Goal: Navigation & Orientation: Find specific page/section

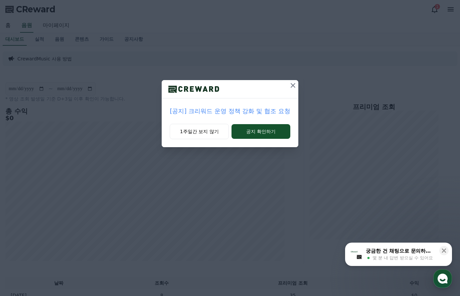
click at [293, 88] on icon at bounding box center [293, 86] width 8 height 8
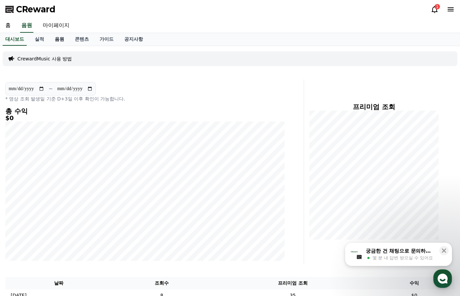
click at [57, 44] on link "음원" at bounding box center [59, 39] width 20 height 13
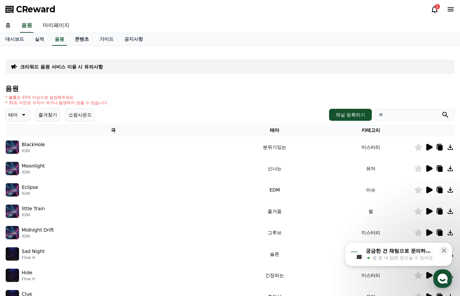
click at [76, 39] on link "콘텐츠" at bounding box center [81, 39] width 25 height 13
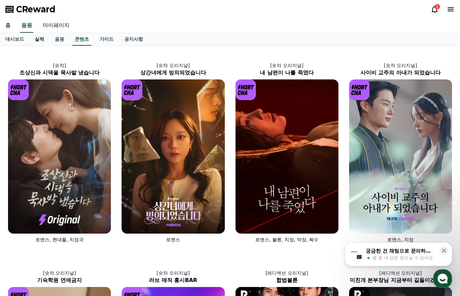
click at [39, 39] on link "실적" at bounding box center [39, 39] width 20 height 13
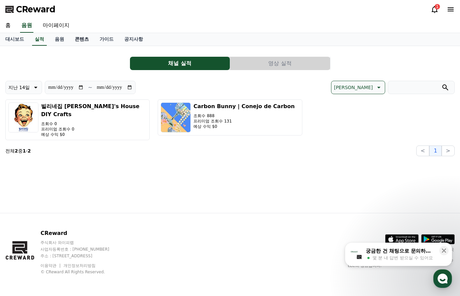
click at [80, 38] on link "콘텐츠" at bounding box center [81, 39] width 25 height 13
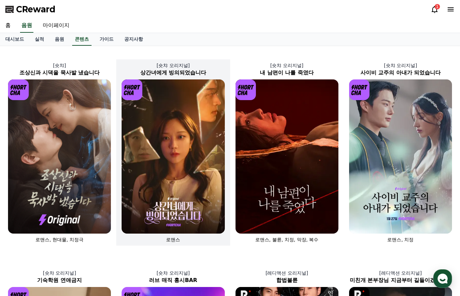
drag, startPoint x: 159, startPoint y: 255, endPoint x: 133, endPoint y: 171, distance: 88.0
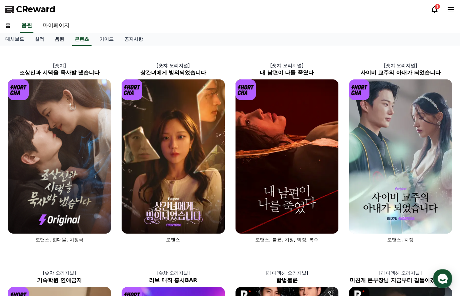
click at [60, 40] on link "음원" at bounding box center [59, 39] width 20 height 13
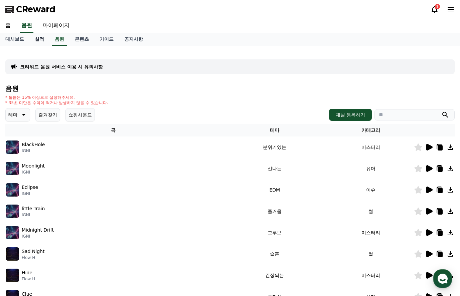
click at [41, 39] on link "실적" at bounding box center [39, 39] width 20 height 13
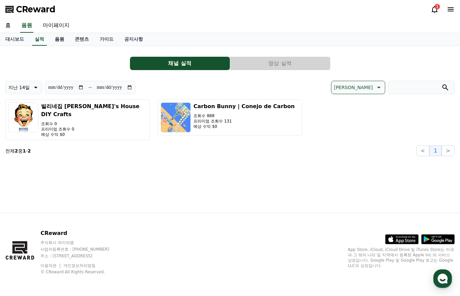
click at [61, 39] on link "음원" at bounding box center [59, 39] width 20 height 13
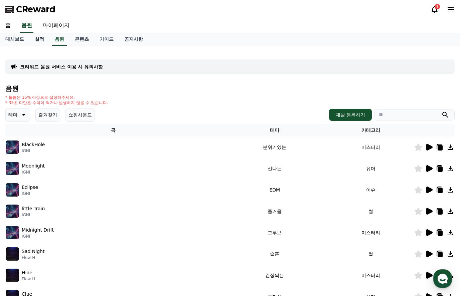
click at [39, 44] on link "실적" at bounding box center [39, 39] width 20 height 13
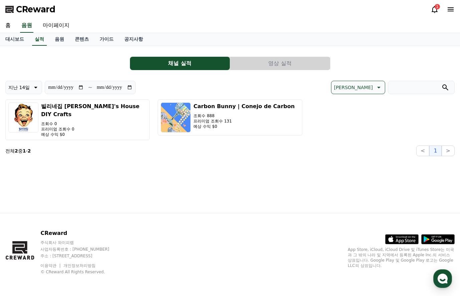
drag, startPoint x: 230, startPoint y: 148, endPoint x: 233, endPoint y: 144, distance: 4.9
click at [231, 149] on section "전체 2 중 1 - 2 < 1 >" at bounding box center [229, 151] width 449 height 11
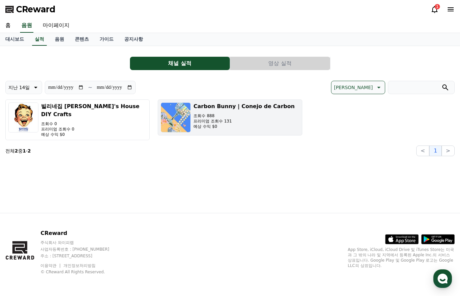
click at [239, 120] on p "프리미엄 조회수 131" at bounding box center [243, 121] width 101 height 5
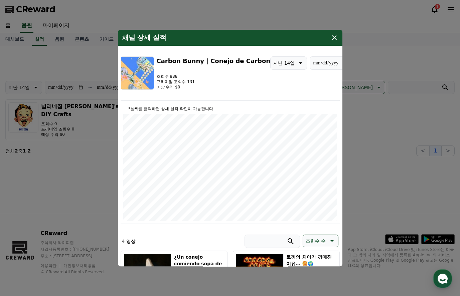
click at [338, 35] on div "채널 상세 실적" at bounding box center [230, 38] width 225 height 16
click at [335, 38] on icon "modal" at bounding box center [334, 38] width 8 height 8
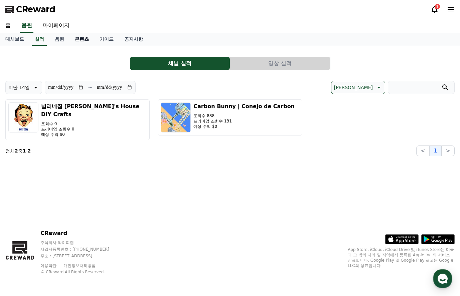
click at [71, 41] on link "콘텐츠" at bounding box center [81, 39] width 25 height 13
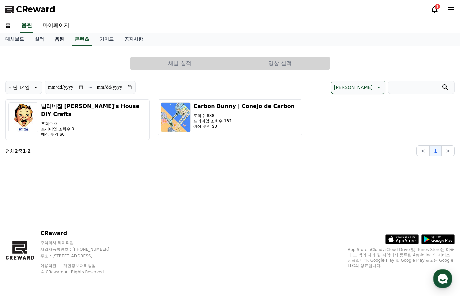
click at [67, 41] on link "음원" at bounding box center [59, 39] width 20 height 13
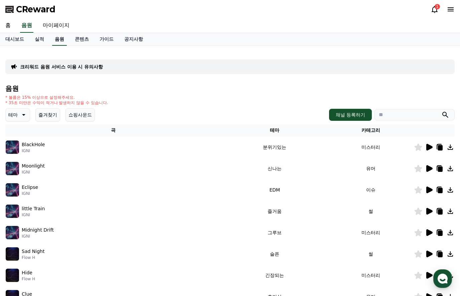
click at [64, 41] on link "음원" at bounding box center [59, 39] width 15 height 13
drag, startPoint x: 25, startPoint y: 40, endPoint x: 39, endPoint y: 39, distance: 13.7
click at [25, 40] on link "대시보드" at bounding box center [14, 39] width 29 height 13
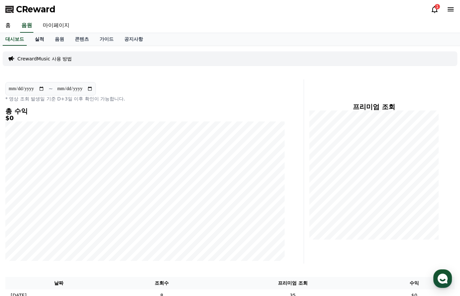
click at [39, 39] on link "실적" at bounding box center [39, 39] width 20 height 13
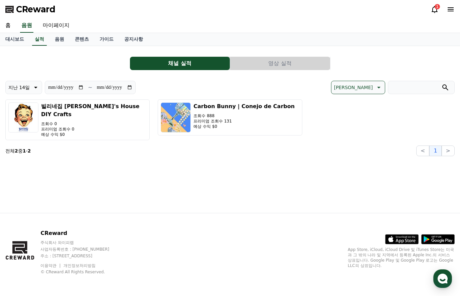
click at [75, 265] on link "개인정보처리방침" at bounding box center [79, 266] width 32 height 5
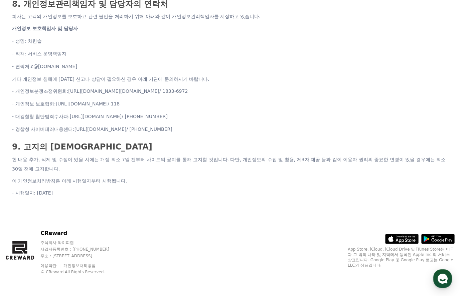
drag, startPoint x: 220, startPoint y: 106, endPoint x: 233, endPoint y: 217, distance: 111.4
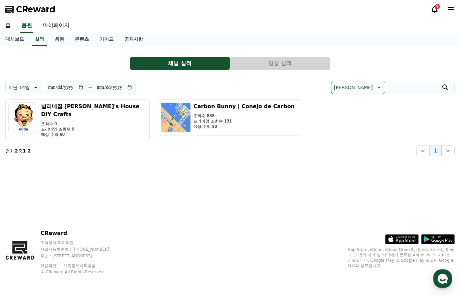
drag, startPoint x: 72, startPoint y: 233, endPoint x: 42, endPoint y: 236, distance: 30.9
click at [42, 236] on div "CReward 주식회사 와이피랩 사업자등록번호 : [PHONE_NUMBER] 주소 : [STREET_ADDRESS] 이용약관 개인정보처리방침 …" at bounding box center [63, 252] width 117 height 45
drag, startPoint x: 42, startPoint y: 232, endPoint x: 71, endPoint y: 233, distance: 28.8
click at [71, 233] on div "CReward 주식회사 와이피랩 사업자등록번호 : [PHONE_NUMBER] 주소 : [STREET_ADDRESS] 이용약관 개인정보처리방침 …" at bounding box center [63, 252] width 117 height 45
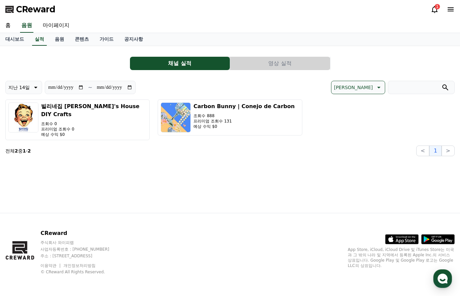
click at [71, 233] on p "CReward" at bounding box center [81, 234] width 82 height 8
drag, startPoint x: 71, startPoint y: 233, endPoint x: 42, endPoint y: 234, distance: 29.1
click at [42, 234] on div "CReward 주식회사 와이피랩 사업자등록번호 : [PHONE_NUMBER] 주소 : [STREET_ADDRESS] 이용약관 개인정보처리방침 …" at bounding box center [63, 252] width 117 height 45
drag, startPoint x: 42, startPoint y: 231, endPoint x: 82, endPoint y: 233, distance: 39.1
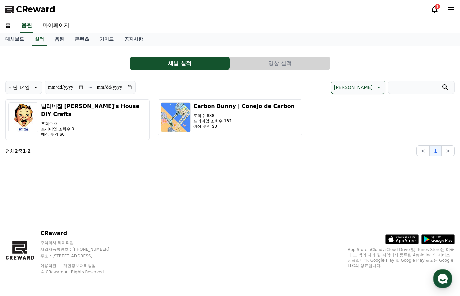
click at [82, 233] on div "CReward 주식회사 와이피랩 사업자등록번호 : [PHONE_NUMBER] 주소 : [STREET_ADDRESS] 이용약관 개인정보처리방침 …" at bounding box center [63, 252] width 117 height 45
click at [82, 233] on p "CReward" at bounding box center [81, 234] width 82 height 8
click at [63, 45] on link "음원" at bounding box center [59, 39] width 20 height 13
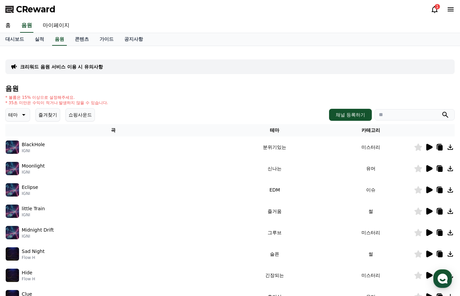
drag, startPoint x: 187, startPoint y: 136, endPoint x: 202, endPoint y: 90, distance: 48.0
click at [428, 148] on icon at bounding box center [429, 147] width 6 height 7
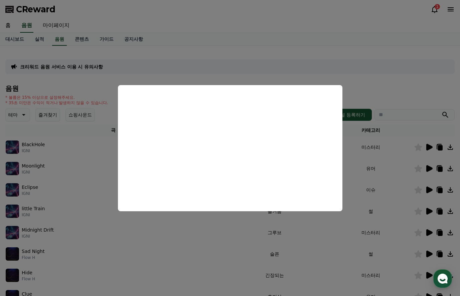
click at [383, 165] on button "close modal" at bounding box center [230, 148] width 460 height 296
click at [383, 165] on td "유머" at bounding box center [371, 168] width 86 height 21
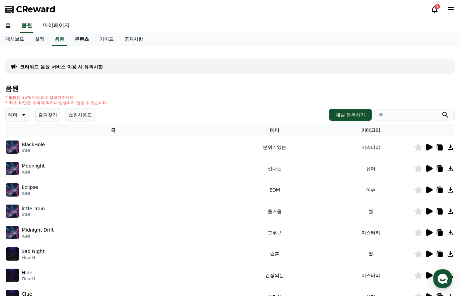
click at [77, 40] on link "콘텐츠" at bounding box center [81, 39] width 25 height 13
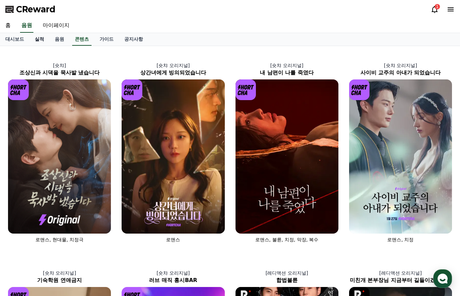
click at [46, 39] on link "실적" at bounding box center [39, 39] width 20 height 13
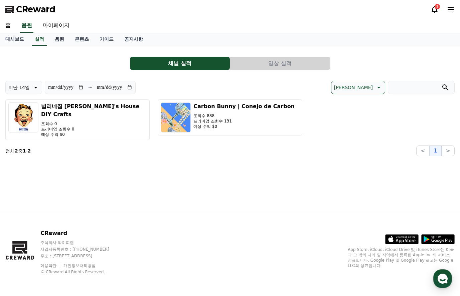
click at [55, 40] on link "음원" at bounding box center [59, 39] width 20 height 13
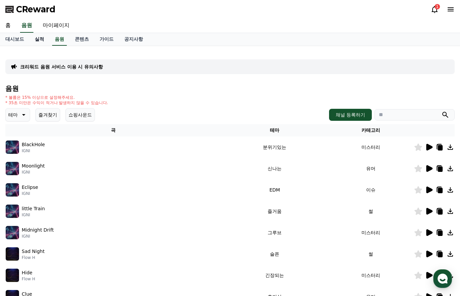
click at [38, 41] on link "실적" at bounding box center [39, 39] width 20 height 13
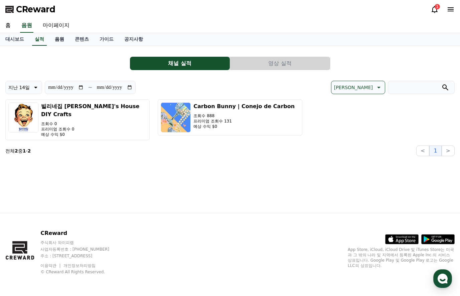
click at [53, 41] on link "음원" at bounding box center [59, 39] width 20 height 13
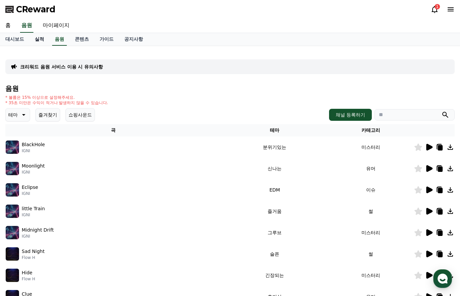
click at [41, 36] on link "실적" at bounding box center [39, 39] width 20 height 13
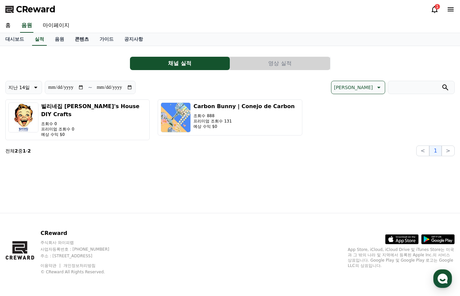
click at [88, 41] on link "콘텐츠" at bounding box center [81, 39] width 25 height 13
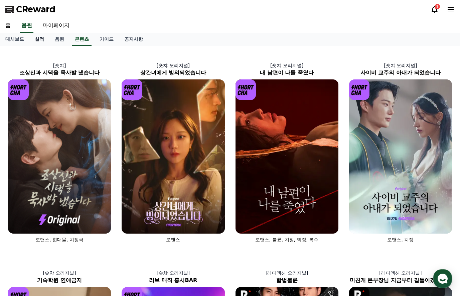
click at [44, 39] on link "실적" at bounding box center [39, 39] width 20 height 13
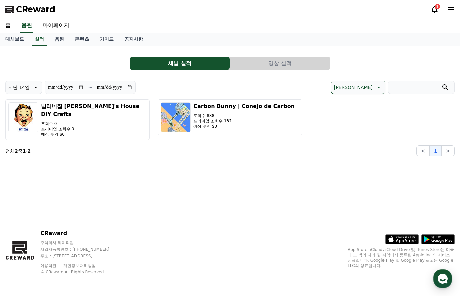
click at [279, 64] on button "영상 실적" at bounding box center [280, 63] width 100 height 13
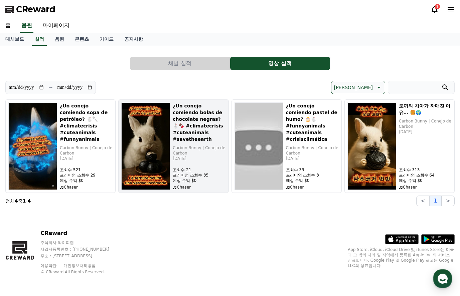
click at [213, 130] on h5 "¿Un conejo comiendo bolas de chocolate negras? 🐇🍫 #climatecrisis #cuteanimals #…" at bounding box center [199, 123] width 53 height 40
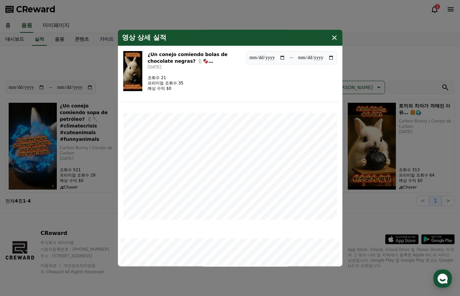
click at [381, 84] on button "close modal" at bounding box center [230, 148] width 460 height 296
click at [419, 141] on div "토끼의 치아가 까매진 이유… 🍔🌍 Carbon Bunny | Conejo de Carbon [DATE] 조회수 313 프리미엄 조회수 64 예…" at bounding box center [425, 147] width 53 height 88
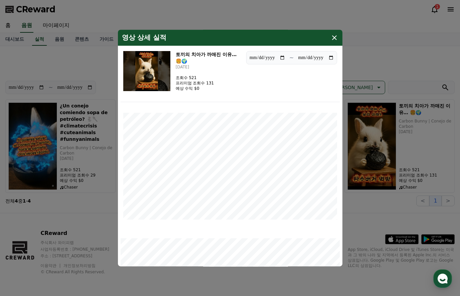
click at [411, 138] on button "close modal" at bounding box center [230, 148] width 460 height 296
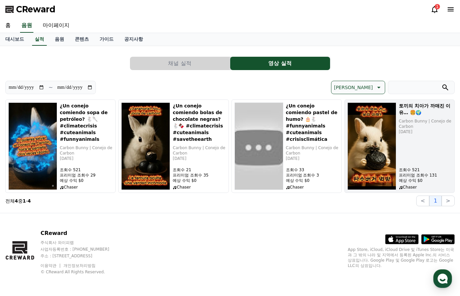
click at [303, 145] on p "Carbon Bunny | Conejo de Carbon" at bounding box center [312, 150] width 53 height 11
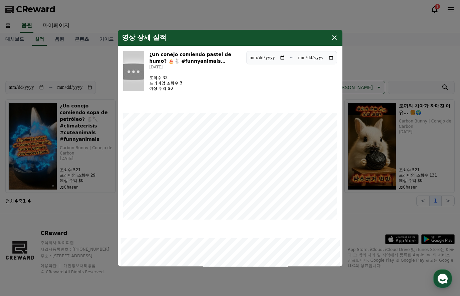
click at [383, 156] on button "close modal" at bounding box center [230, 148] width 460 height 296
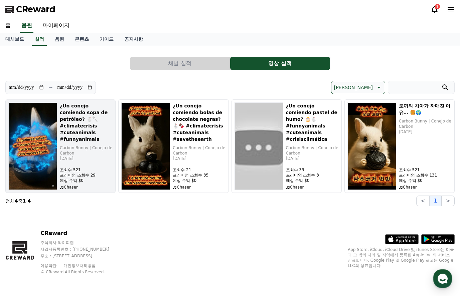
click at [95, 146] on p "Carbon Bunny | Conejo de Carbon" at bounding box center [86, 150] width 53 height 11
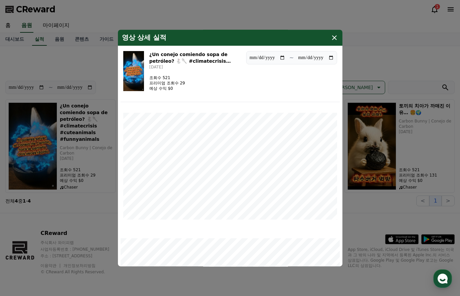
click at [418, 183] on button "close modal" at bounding box center [230, 148] width 460 height 296
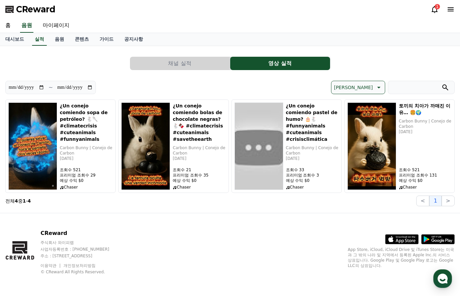
click at [46, 5] on span "CReward" at bounding box center [35, 9] width 39 height 11
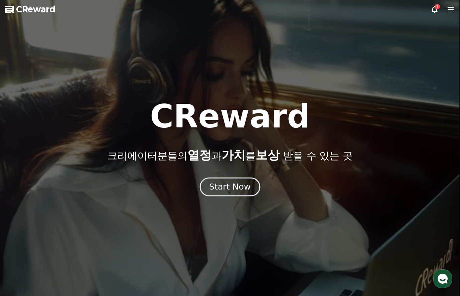
click at [240, 182] on div "Start Now" at bounding box center [229, 186] width 41 height 11
